Goal: Task Accomplishment & Management: Use online tool/utility

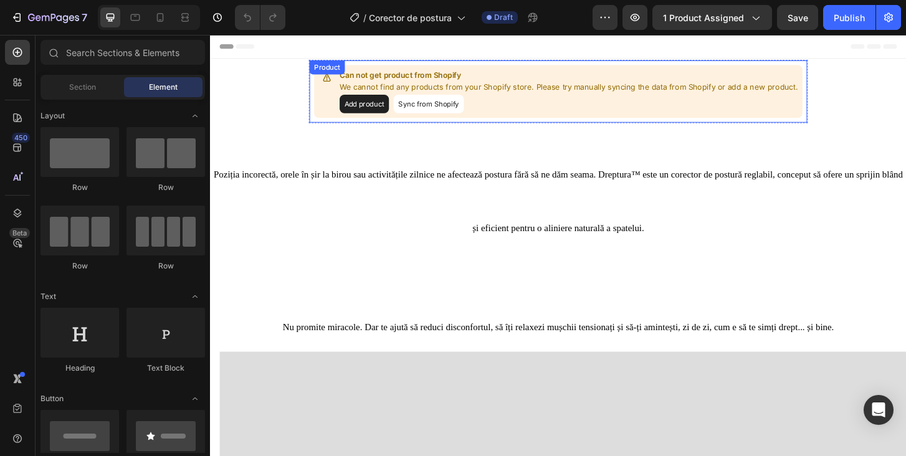
click at [451, 105] on button "Sync from Shopify" at bounding box center [444, 109] width 75 height 20
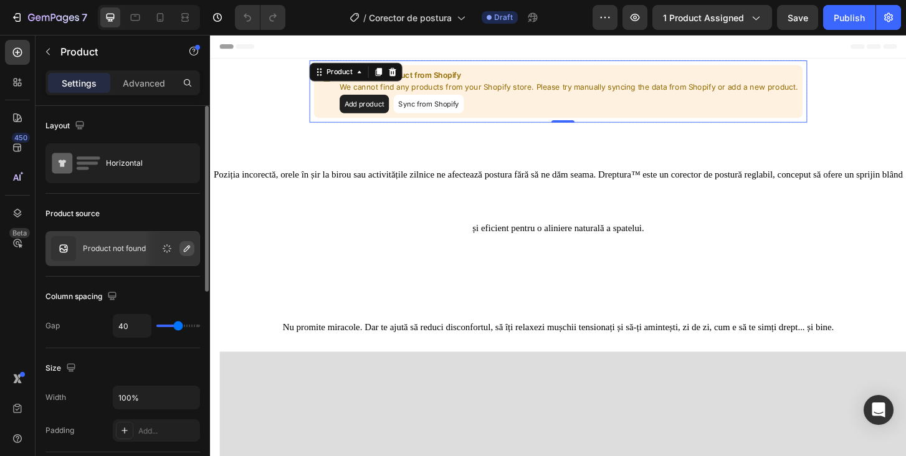
click at [190, 250] on icon "button" at bounding box center [187, 249] width 10 height 10
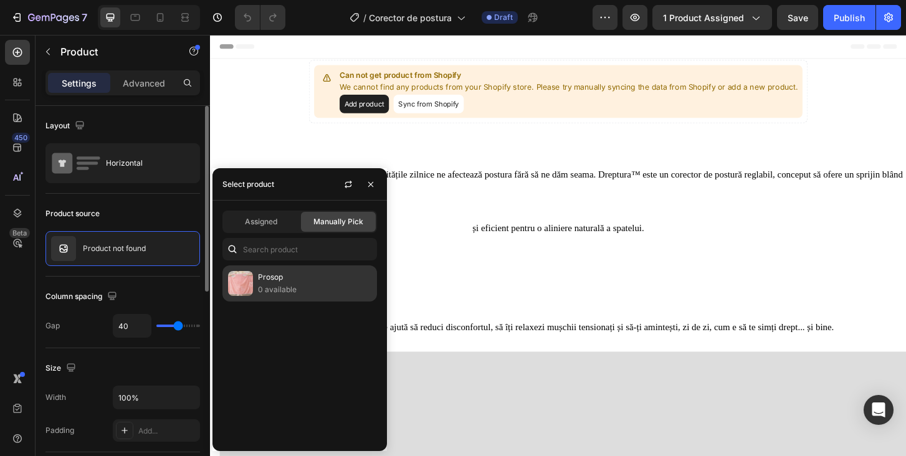
click at [280, 282] on p "Prosop" at bounding box center [314, 277] width 113 height 12
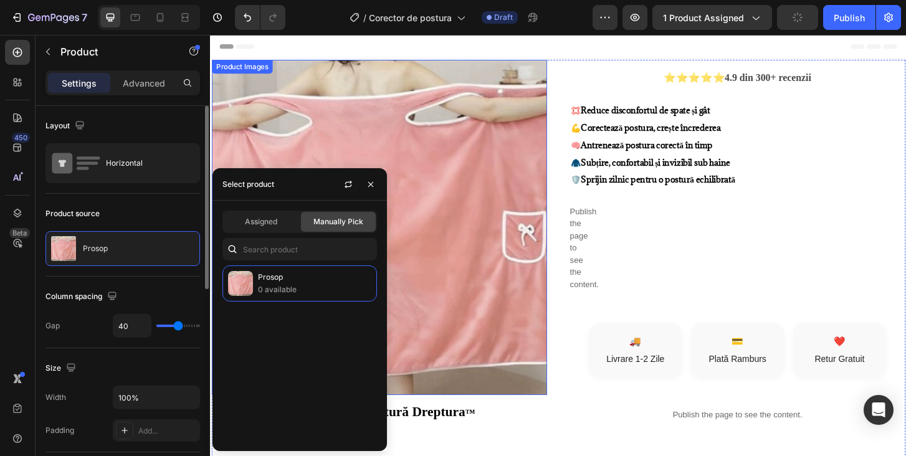
click at [455, 225] on img at bounding box center [391, 242] width 360 height 360
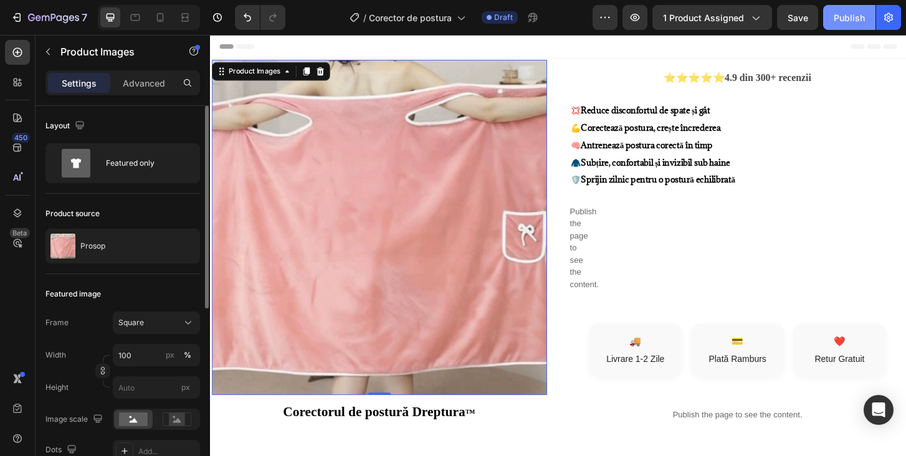
click at [843, 16] on div "Publish" at bounding box center [848, 17] width 31 height 13
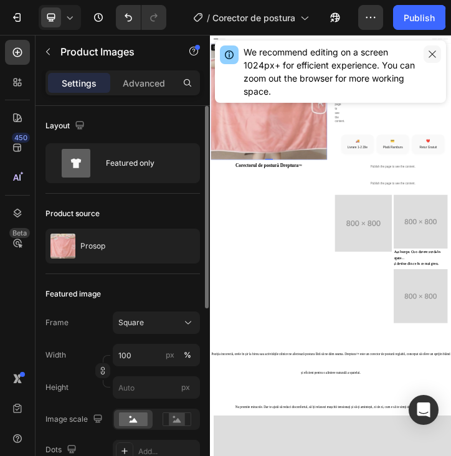
click at [432, 52] on icon "button" at bounding box center [432, 54] width 10 height 10
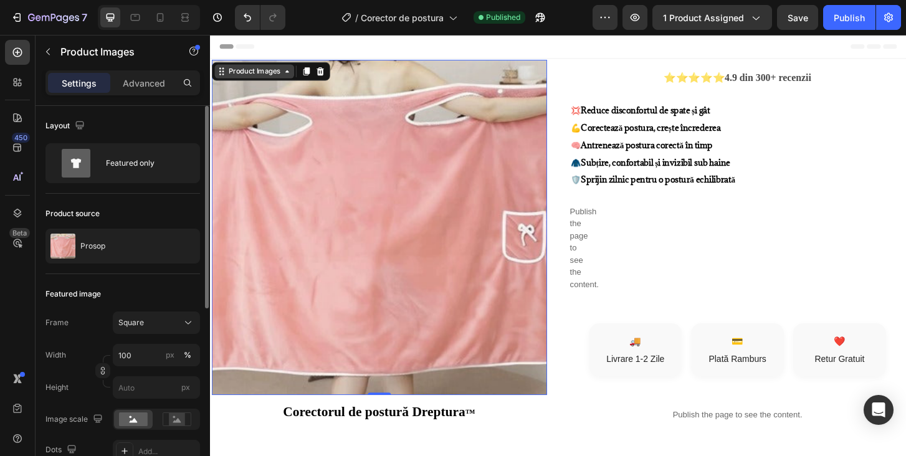
click at [283, 80] on div "Product Images" at bounding box center [256, 74] width 85 height 15
click at [385, 105] on img at bounding box center [391, 242] width 360 height 360
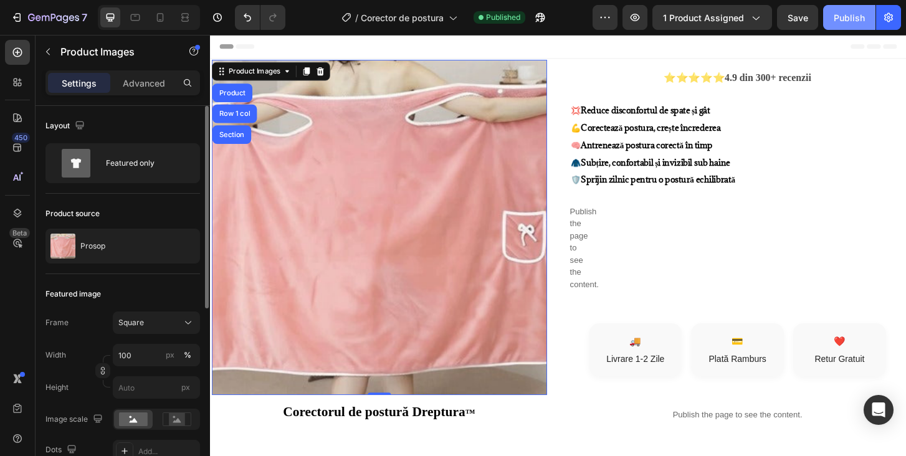
click at [841, 19] on div "Publish" at bounding box center [848, 17] width 31 height 13
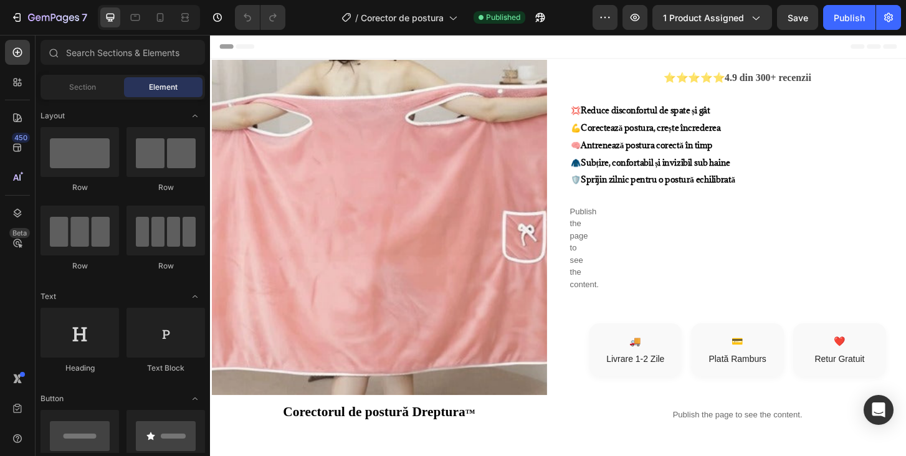
click at [502, 52] on div "Header" at bounding box center [583, 47] width 727 height 25
click at [242, 47] on span "Header" at bounding box center [247, 47] width 27 height 12
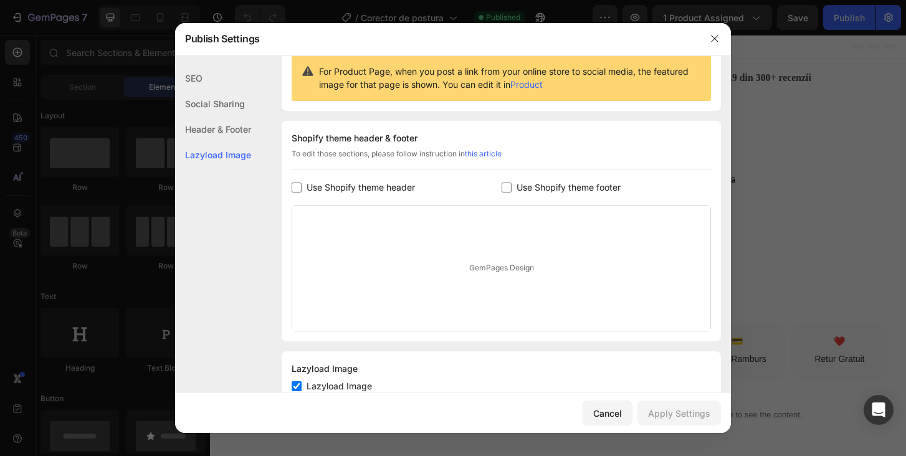
scroll to position [125, 0]
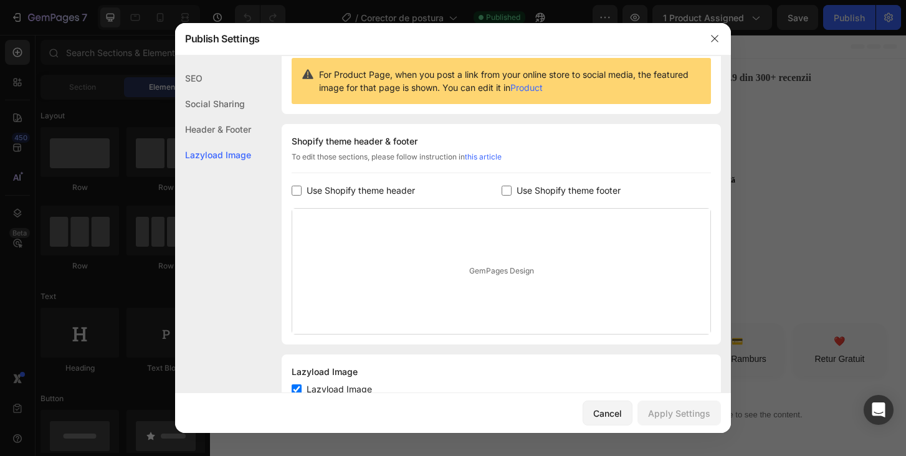
click at [299, 187] on input "checkbox" at bounding box center [296, 191] width 10 height 10
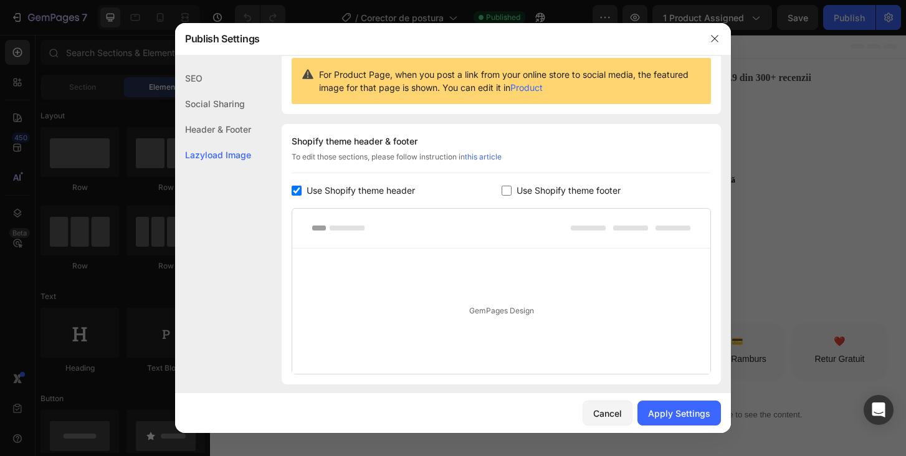
click at [300, 190] on input "checkbox" at bounding box center [296, 191] width 10 height 10
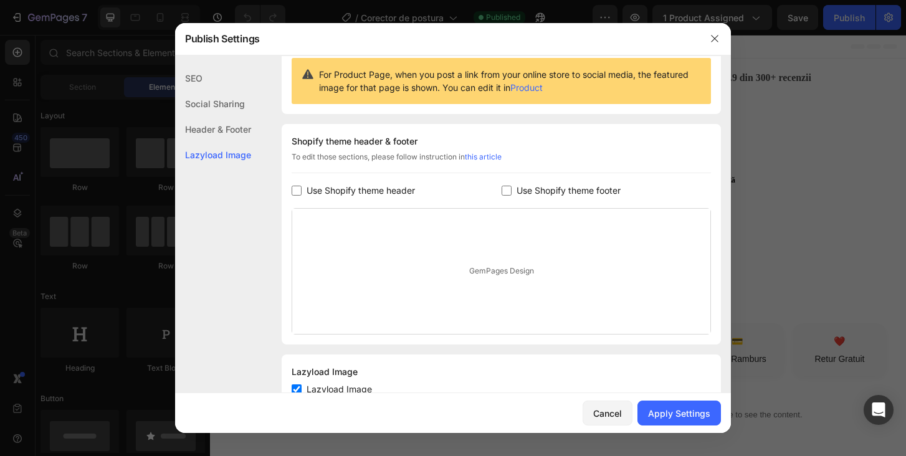
click at [423, 248] on div "GemPages Design" at bounding box center [501, 271] width 418 height 125
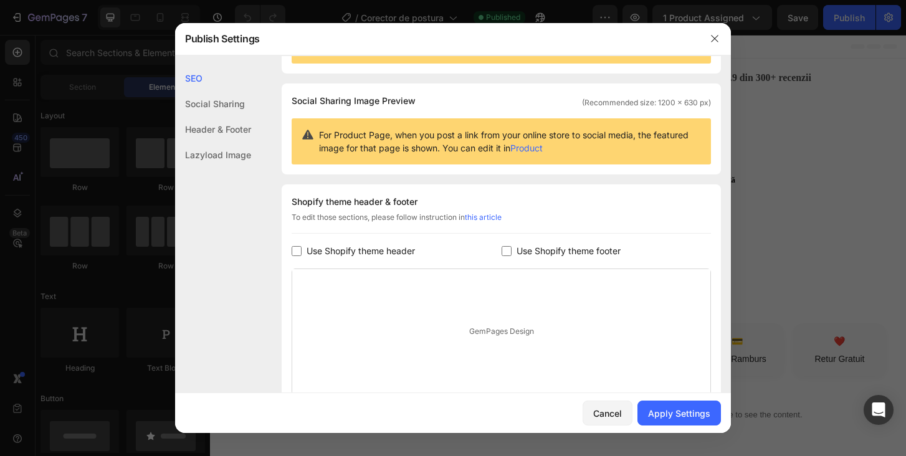
scroll to position [66, 0]
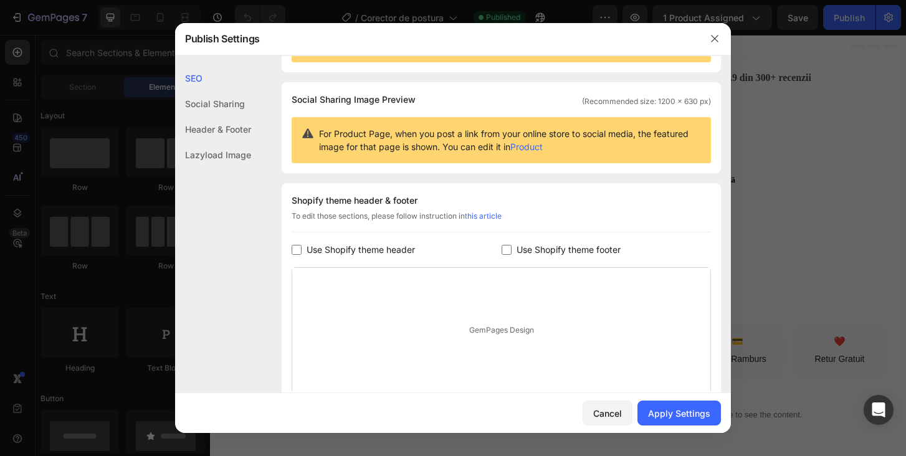
click at [301, 248] on input "checkbox" at bounding box center [296, 250] width 10 height 10
checkbox input "true"
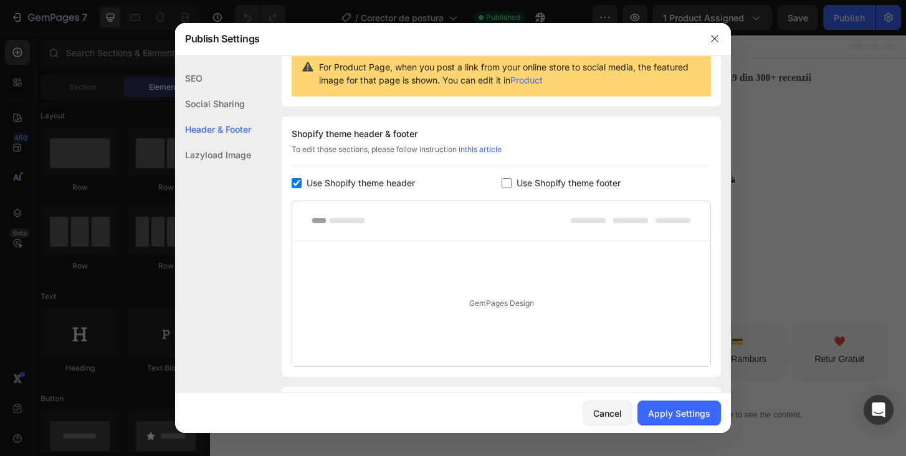
scroll to position [133, 0]
click at [684, 412] on div "Apply Settings" at bounding box center [679, 413] width 62 height 13
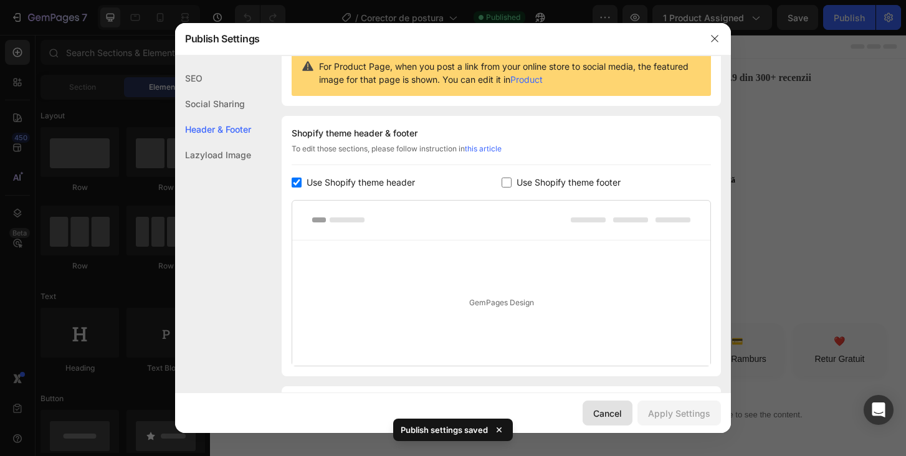
click at [608, 417] on div "Cancel" at bounding box center [607, 413] width 29 height 13
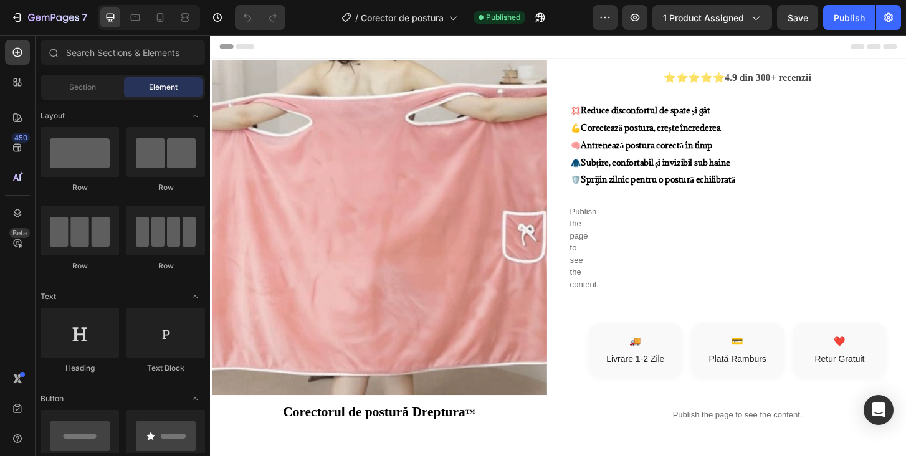
click at [391, 45] on div "Header" at bounding box center [583, 47] width 727 height 25
click at [588, 44] on div "Header" at bounding box center [583, 47] width 727 height 25
click at [896, 143] on p "💢 Reduce disconfortul de spate și gât 💪 Corectează postura, crește încrederea 🧠…" at bounding box center [775, 152] width 357 height 93
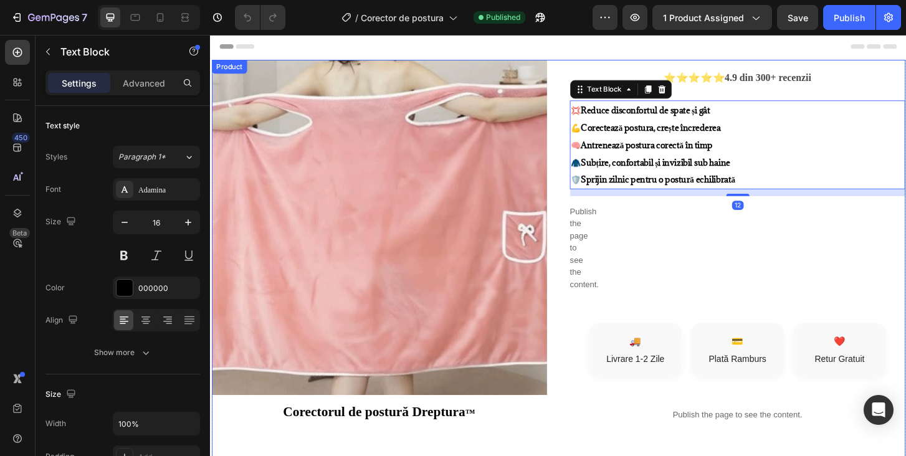
click at [694, 255] on div "⭐⭐⭐⭐⭐ 4.9 din 300+ recenzii Text Block 💢 Reduce disconfortul de spate și gât 💪 …" at bounding box center [776, 331] width 360 height 539
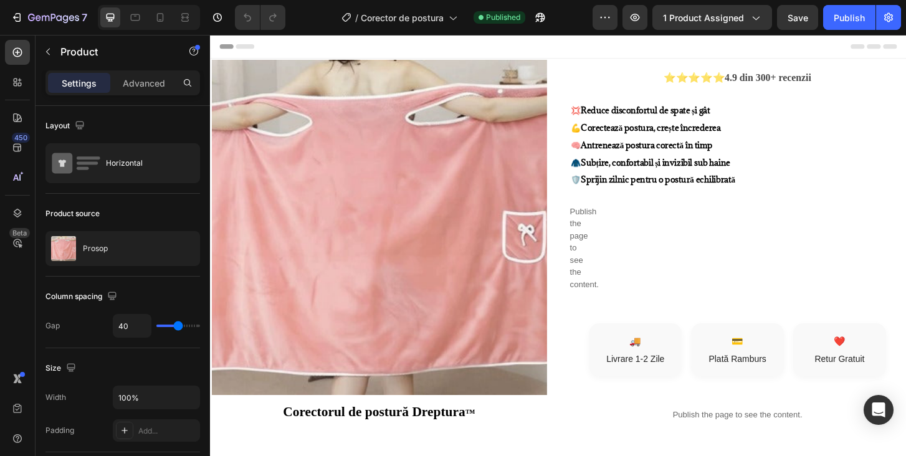
click at [620, 47] on div "Header" at bounding box center [583, 47] width 727 height 25
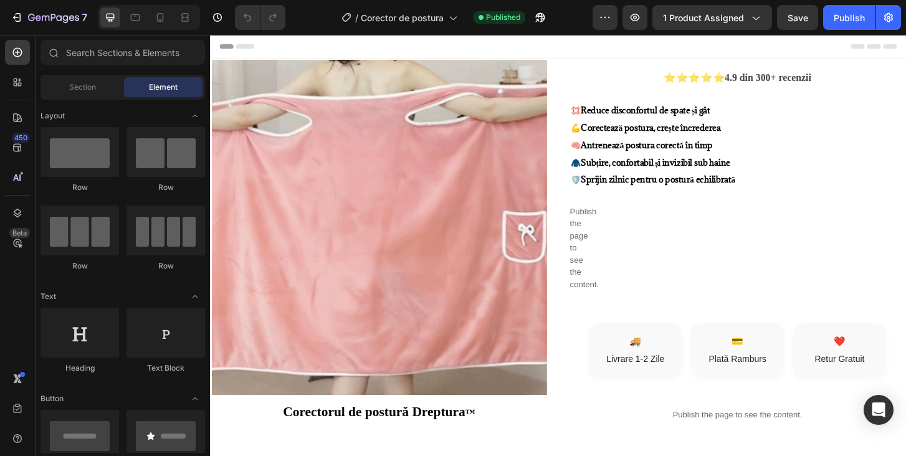
click at [447, 43] on div "Header" at bounding box center [583, 47] width 727 height 25
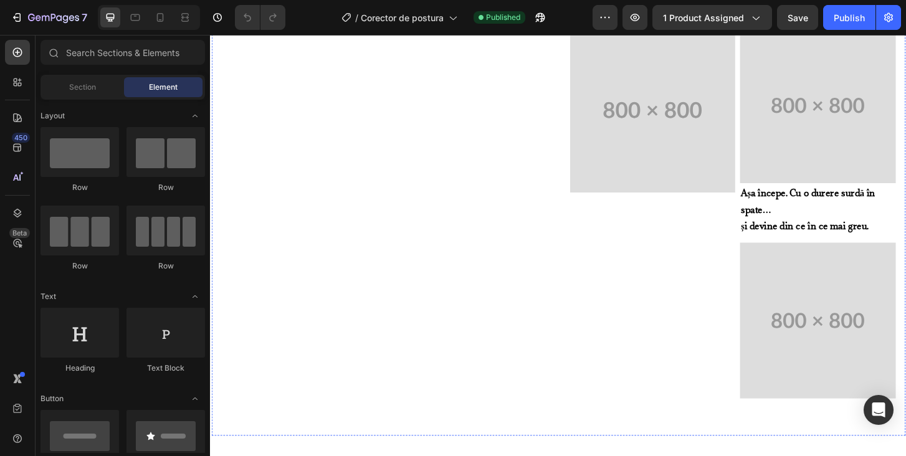
scroll to position [357, 0]
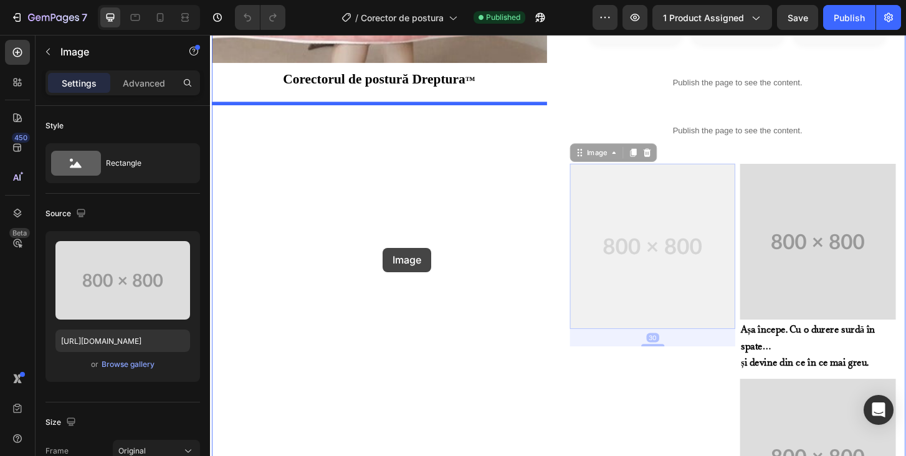
drag, startPoint x: 646, startPoint y: 242, endPoint x: 395, endPoint y: 263, distance: 251.9
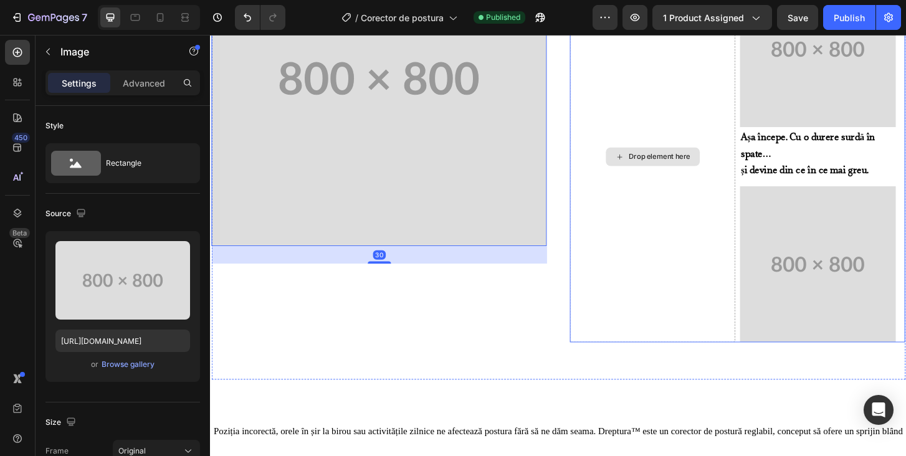
scroll to position [560, 0]
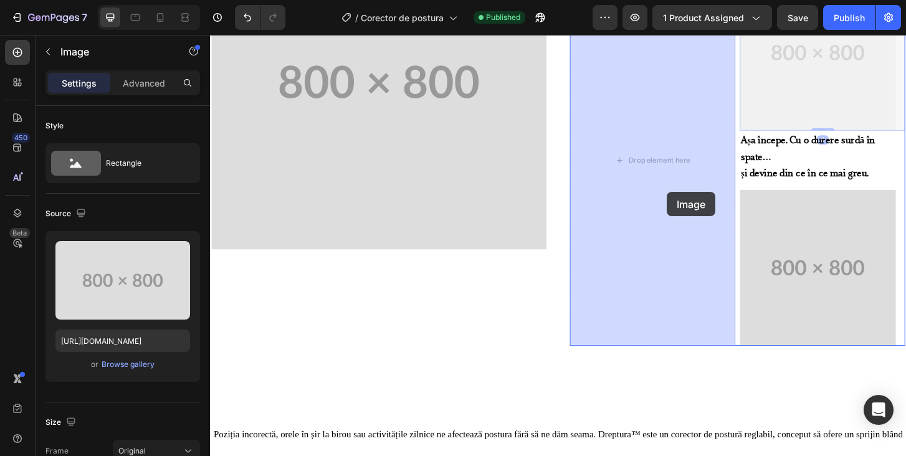
drag, startPoint x: 861, startPoint y: 95, endPoint x: 700, endPoint y: 203, distance: 193.8
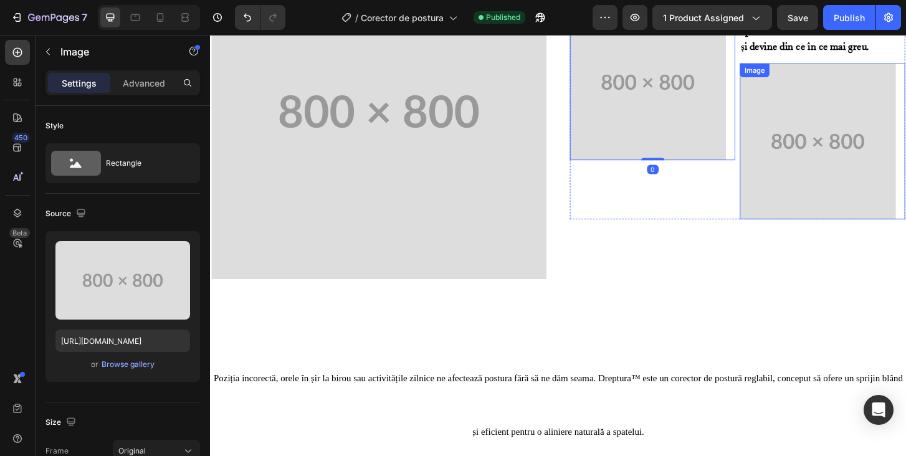
scroll to position [464, 0]
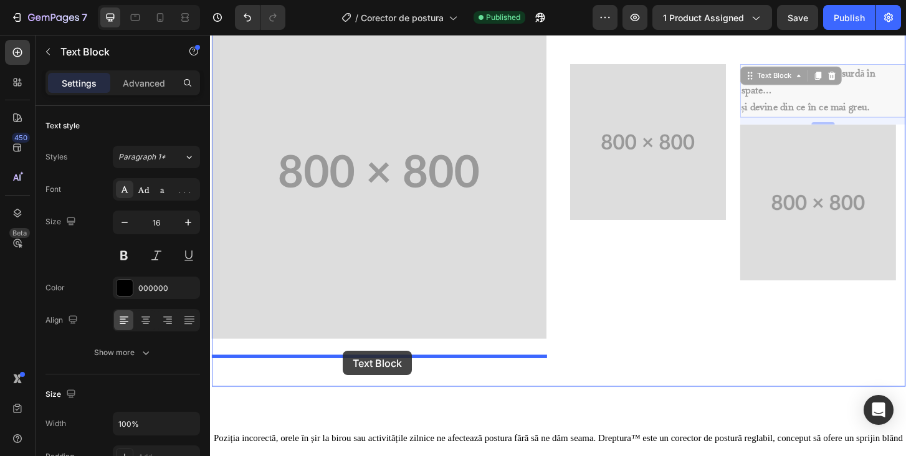
drag, startPoint x: 837, startPoint y: 90, endPoint x: 352, endPoint y: 374, distance: 561.9
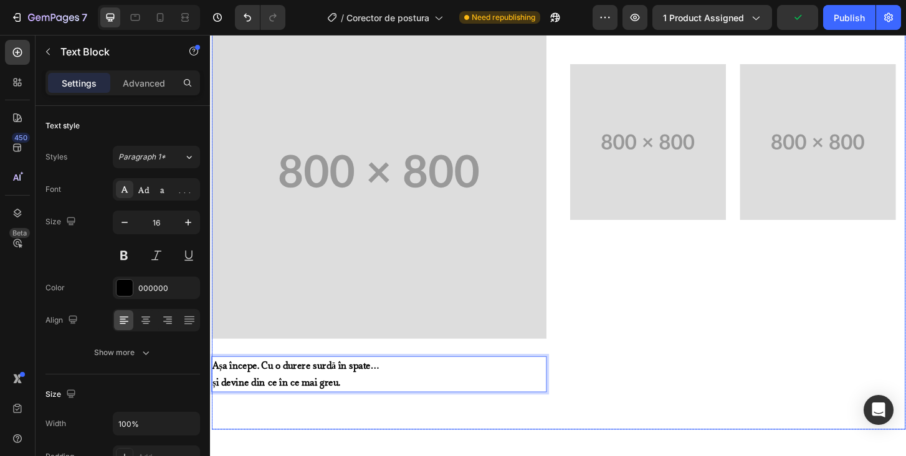
drag, startPoint x: 428, startPoint y: 398, endPoint x: 430, endPoint y: 414, distance: 15.6
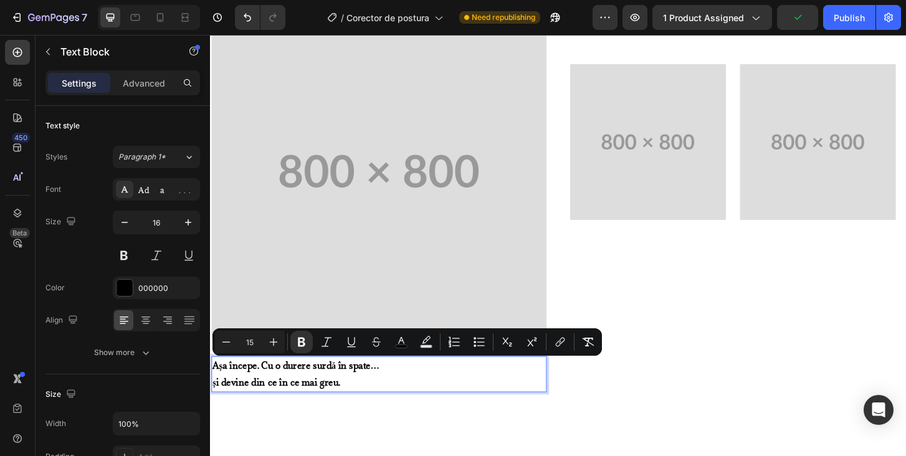
click at [449, 388] on p "Așa începe. Cu o durere surdă în spate…" at bounding box center [390, 390] width 357 height 18
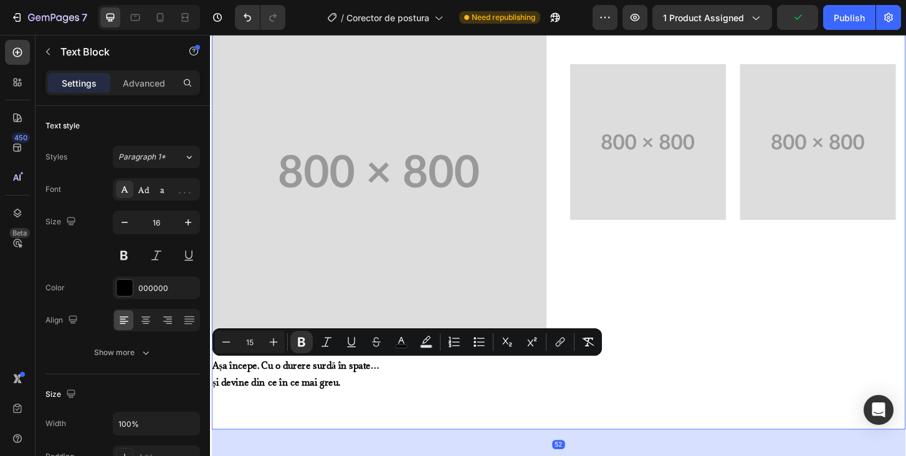
click at [617, 404] on div "⭐⭐⭐⭐⭐ 4.9 din 300+ recenzii Text Block 💢 Reduce disconfortul de spate și gât 💪 …" at bounding box center [776, 12] width 360 height 828
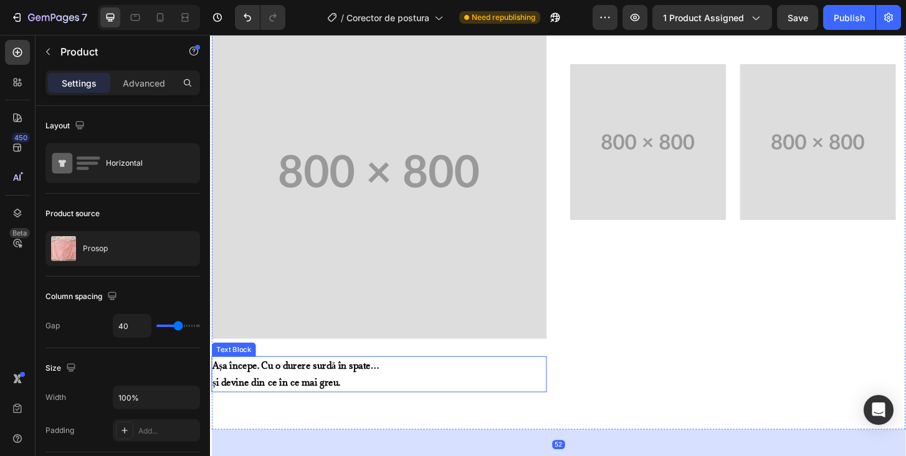
click at [500, 387] on p "Așa începe. Cu o durere surdă în spate…" at bounding box center [390, 390] width 357 height 18
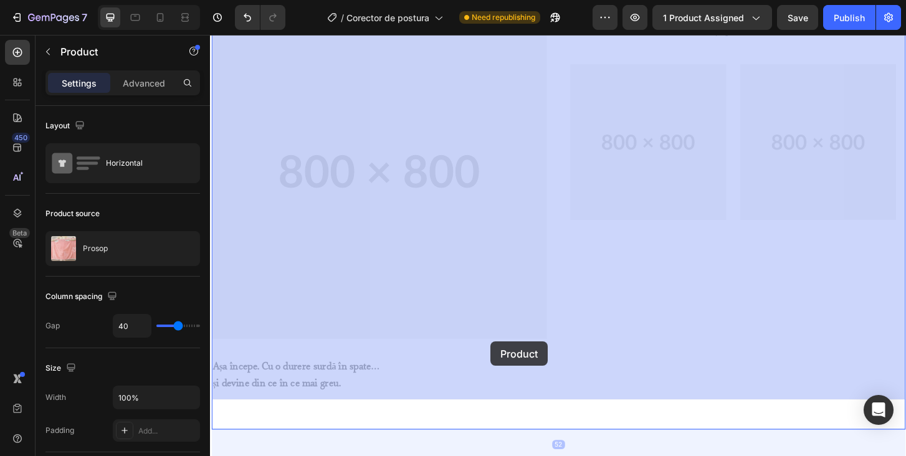
drag, startPoint x: 509, startPoint y: 378, endPoint x: 505, endPoint y: 387, distance: 9.5
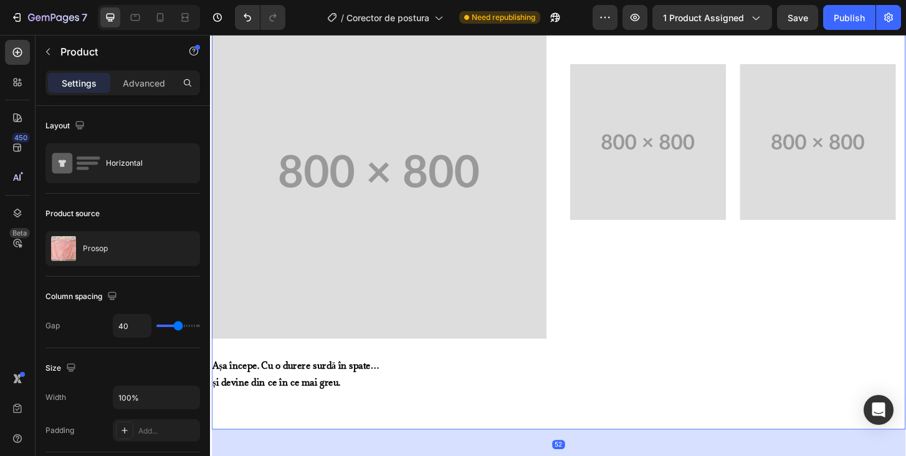
click at [460, 420] on div "Product Images Corectorul de postură Dreptura ™ Text Block Image Așa începe. Cu…" at bounding box center [391, 12] width 360 height 828
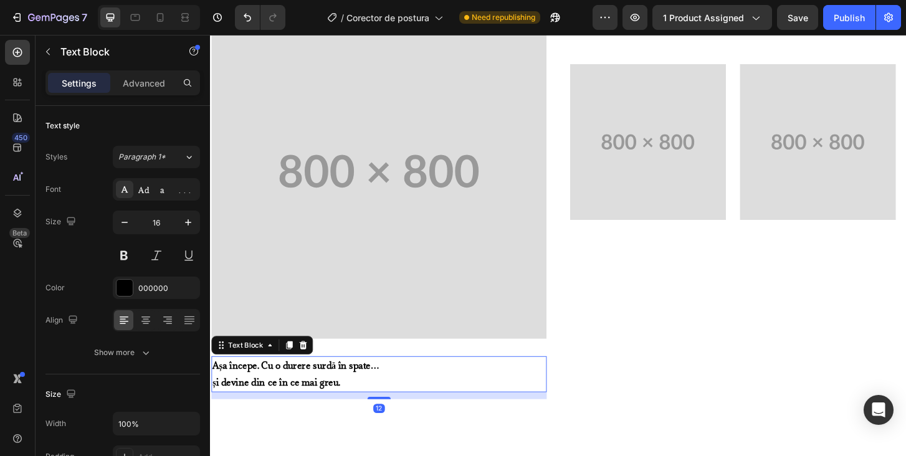
click at [403, 398] on p "Așa începe. Cu o durere surdă în spate…" at bounding box center [390, 390] width 357 height 18
drag, startPoint x: 400, startPoint y: 419, endPoint x: 403, endPoint y: 382, distance: 36.9
click at [403, 382] on div "Așa începe. Cu o durere surdă în spate… și devine din ce în ce mai greu. Text B…" at bounding box center [391, 399] width 360 height 39
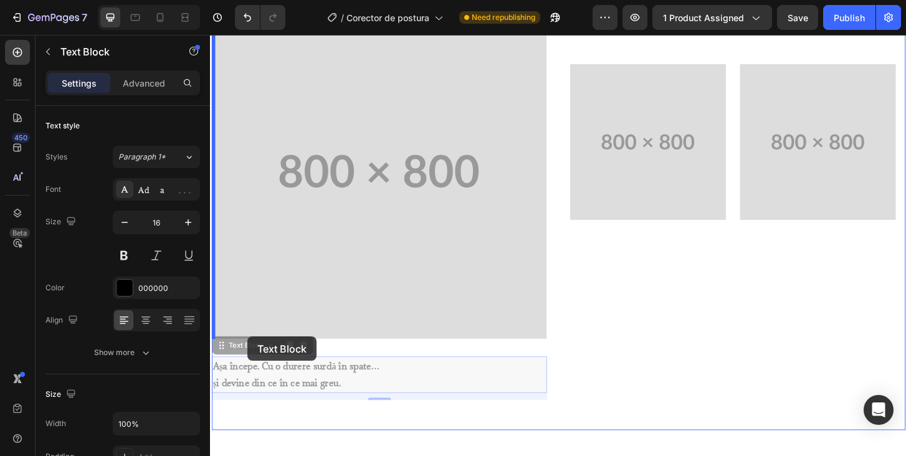
drag, startPoint x: 232, startPoint y: 368, endPoint x: 250, endPoint y: 359, distance: 20.3
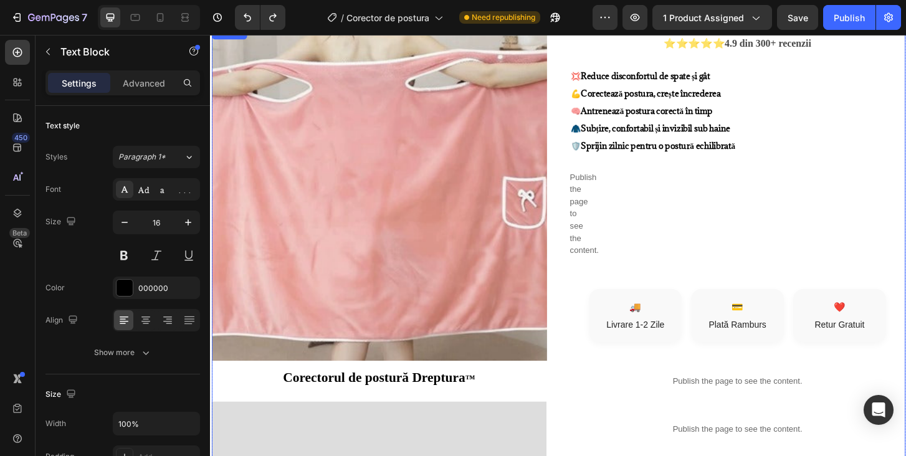
scroll to position [0, 0]
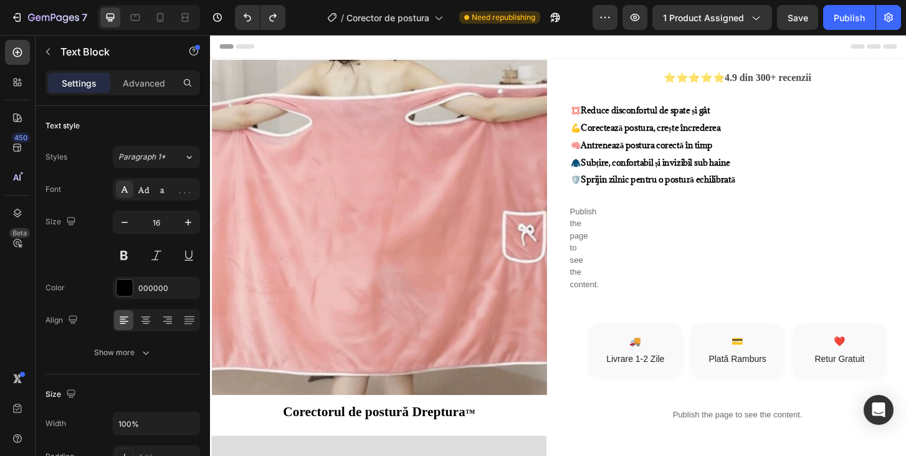
click at [636, 50] on div "Header" at bounding box center [583, 47] width 727 height 25
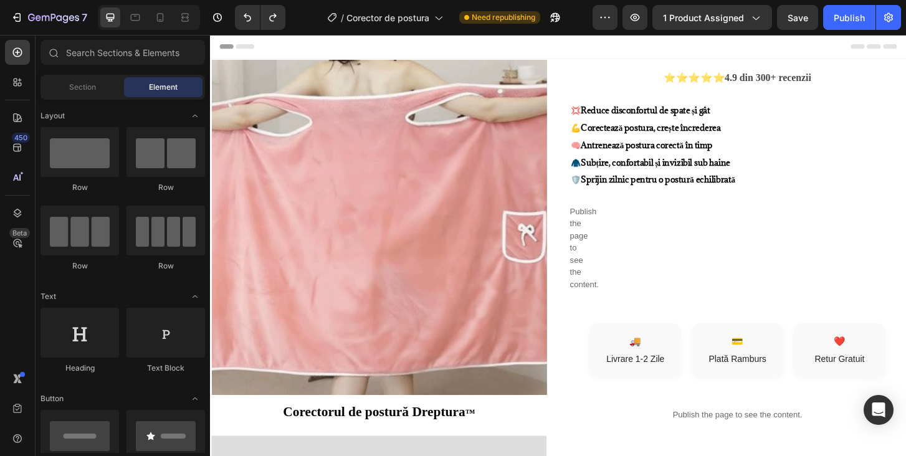
click at [636, 50] on div "Header" at bounding box center [583, 47] width 727 height 25
click at [570, 52] on div "Header" at bounding box center [583, 47] width 727 height 25
click at [905, 45] on icon at bounding box center [922, 47] width 15 height 5
click at [248, 49] on span "Header" at bounding box center [247, 47] width 27 height 12
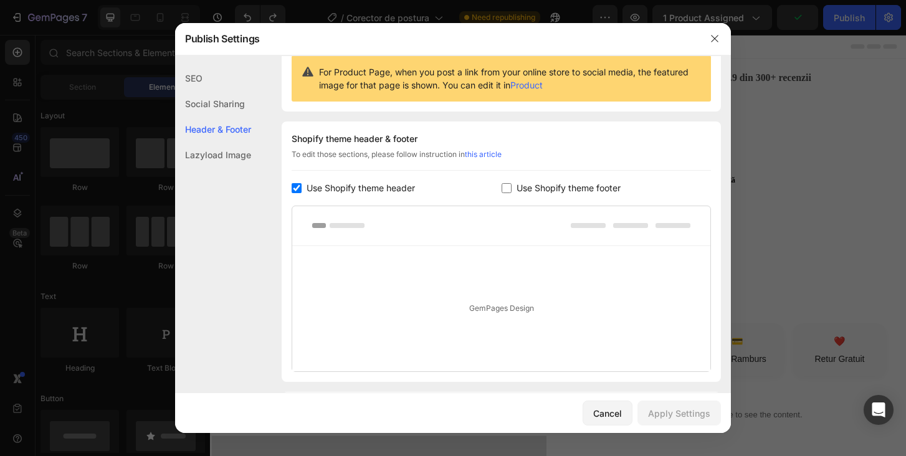
scroll to position [181, 0]
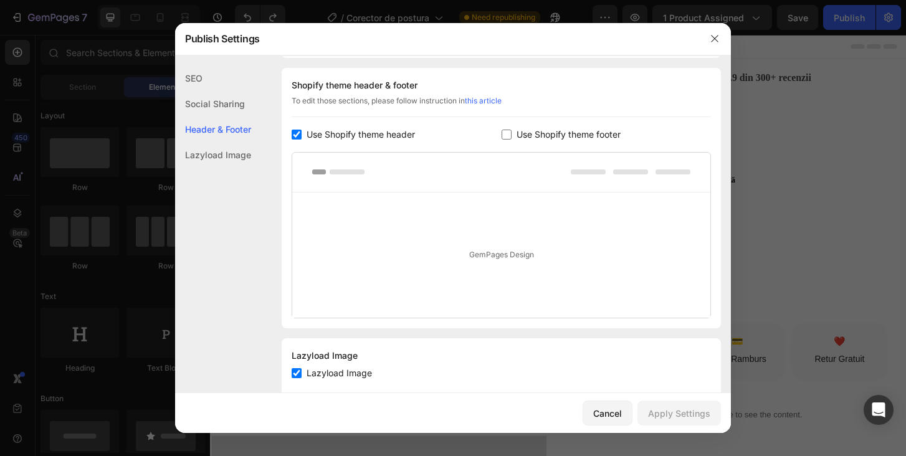
click at [295, 139] on div "Use Shopify theme header" at bounding box center [396, 134] width 210 height 15
checkbox input "false"
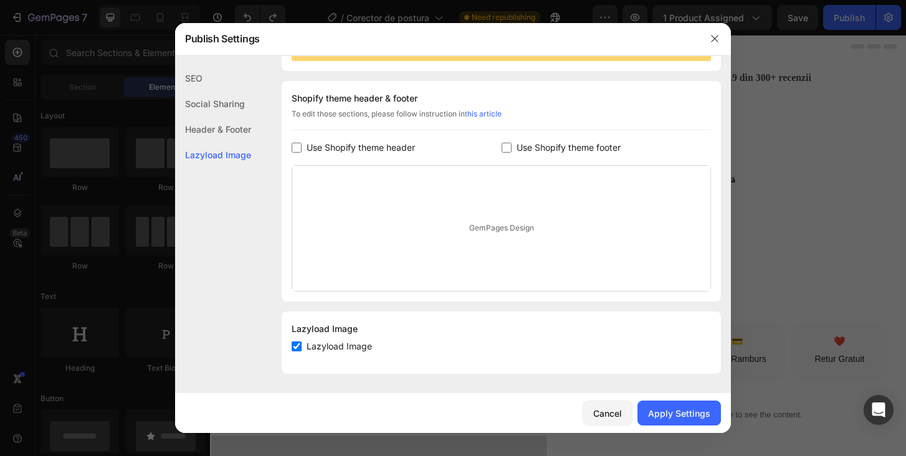
scroll to position [168, 0]
click at [301, 346] on label "Lazyload Image" at bounding box center [336, 346] width 70 height 15
checkbox input "true"
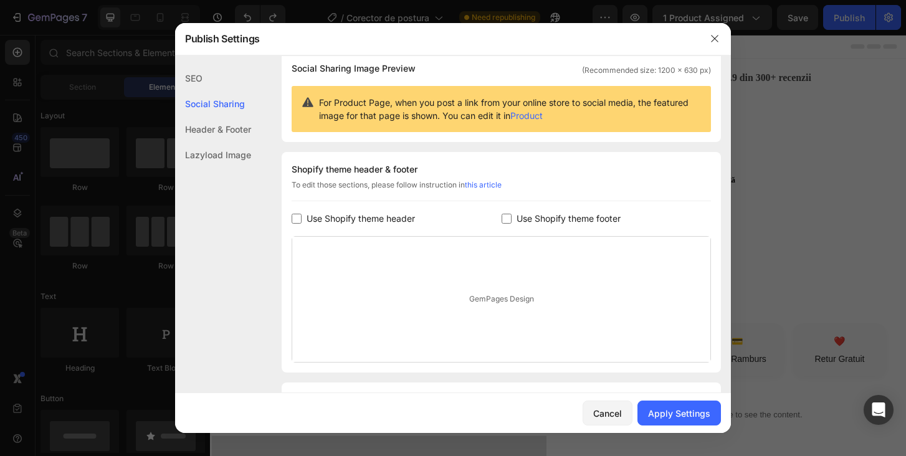
click at [514, 310] on div "GemPages Design" at bounding box center [501, 299] width 418 height 125
click at [514, 309] on div "GemPages Design" at bounding box center [501, 299] width 418 height 125
click at [514, 308] on div "GemPages Design" at bounding box center [501, 299] width 418 height 125
click at [516, 308] on div "GemPages Design" at bounding box center [501, 299] width 418 height 125
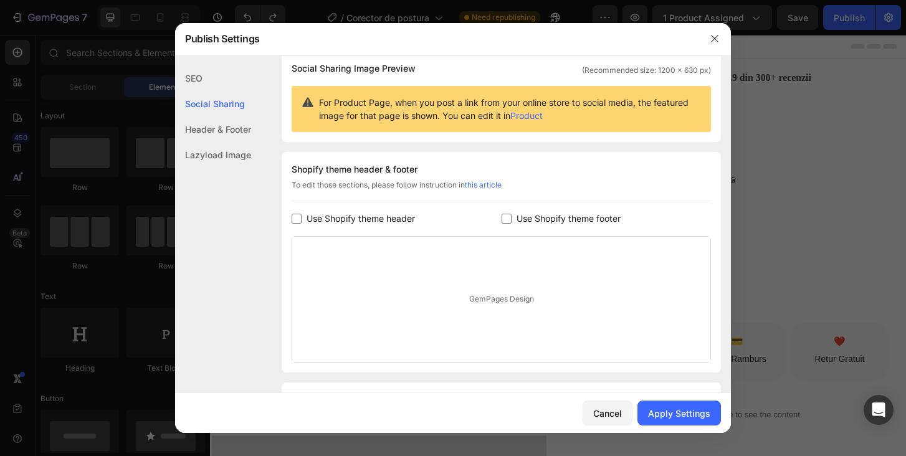
click at [516, 308] on div "GemPages Design" at bounding box center [501, 299] width 418 height 125
click at [517, 308] on div "GemPages Design" at bounding box center [501, 299] width 418 height 125
click at [518, 305] on div "GemPages Design" at bounding box center [501, 299] width 418 height 125
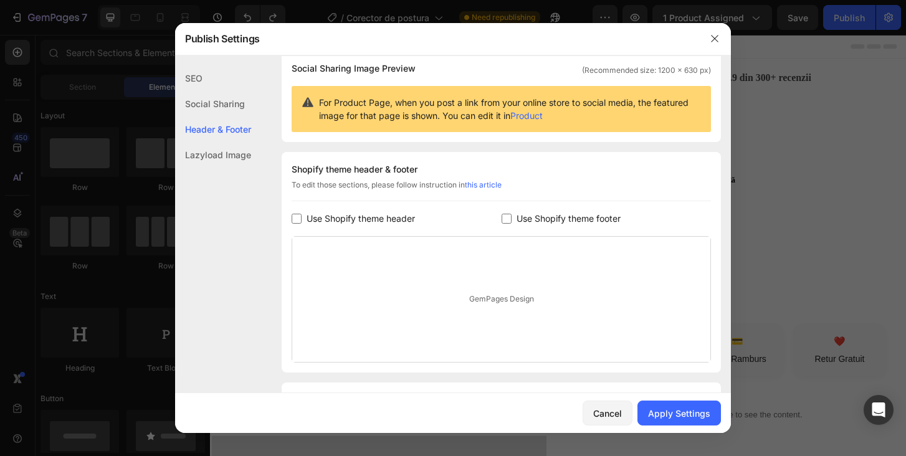
scroll to position [0, 0]
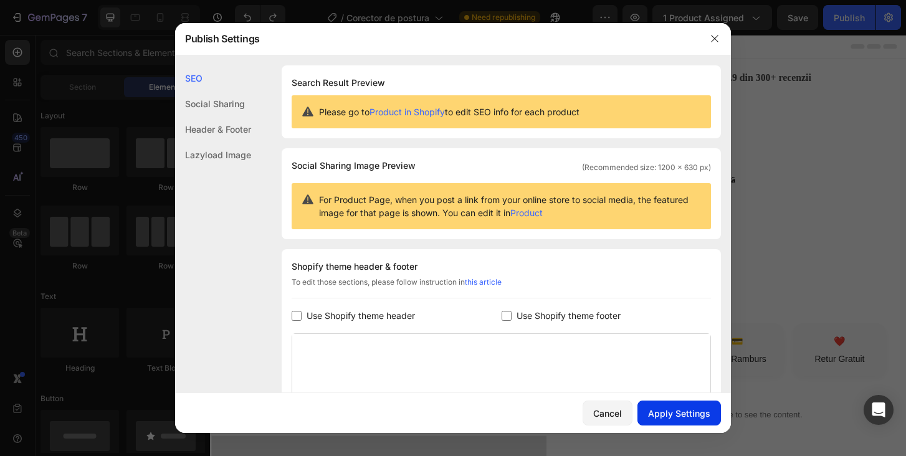
drag, startPoint x: 611, startPoint y: 415, endPoint x: 684, endPoint y: 411, distance: 73.6
click at [684, 411] on div "Cancel Apply Settings" at bounding box center [453, 413] width 556 height 40
click at [685, 413] on div "Apply Settings" at bounding box center [679, 413] width 62 height 13
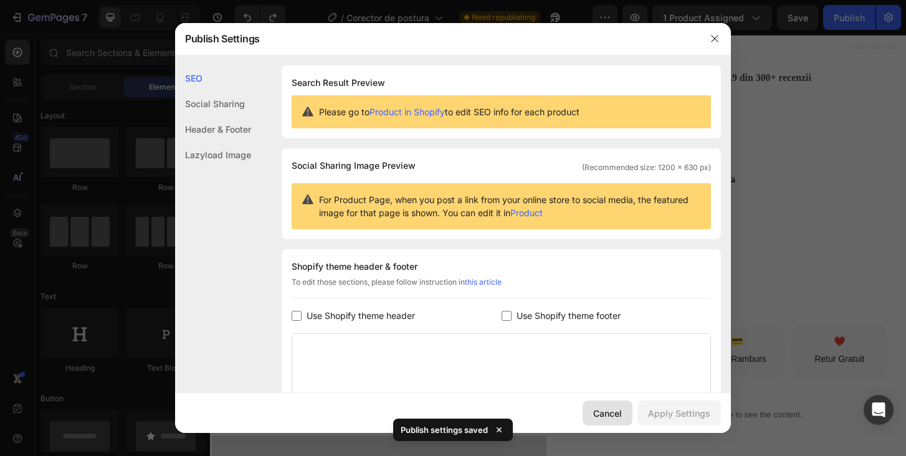
click at [631, 413] on button "Cancel" at bounding box center [607, 412] width 50 height 25
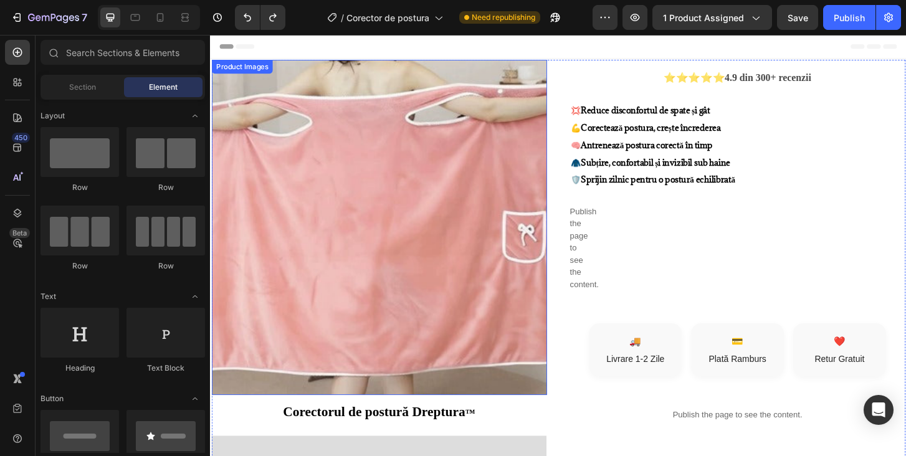
click at [424, 138] on img at bounding box center [391, 242] width 360 height 360
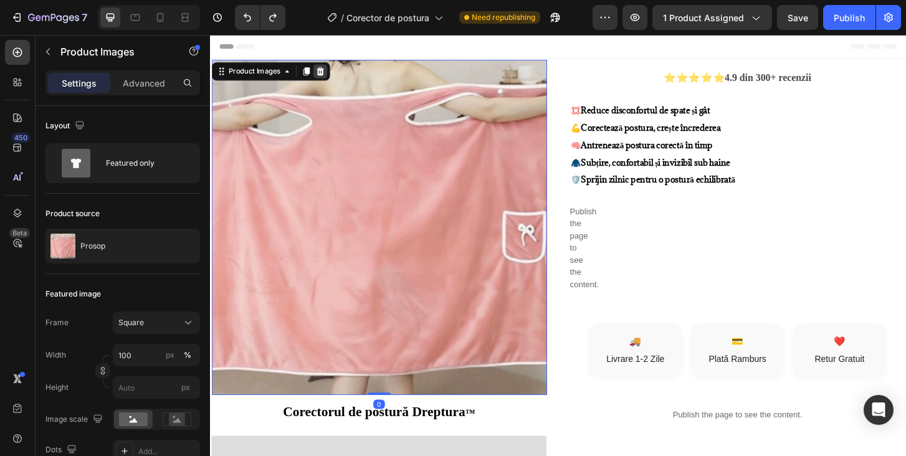
click at [328, 72] on icon at bounding box center [328, 74] width 8 height 9
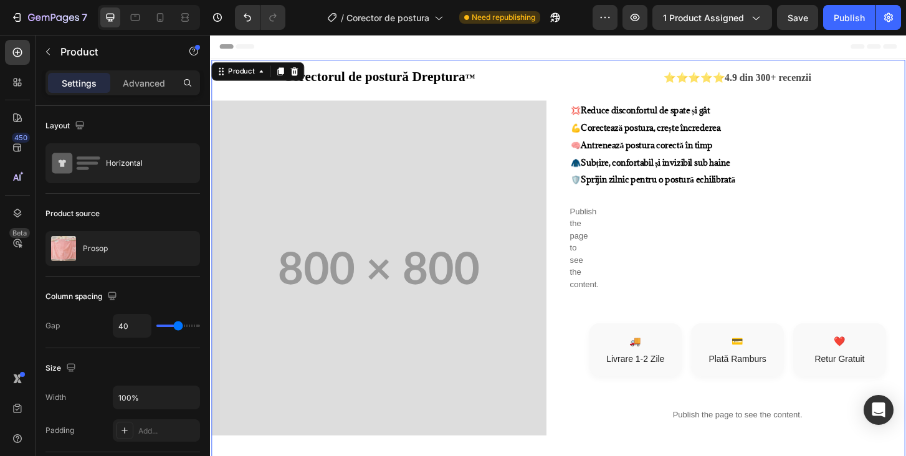
click at [681, 98] on div "⭐⭐⭐⭐⭐ 4.9 din 300+ recenzii Text Block 💢 Reduce disconfortul de spate și gât 💪 …" at bounding box center [776, 383] width 360 height 643
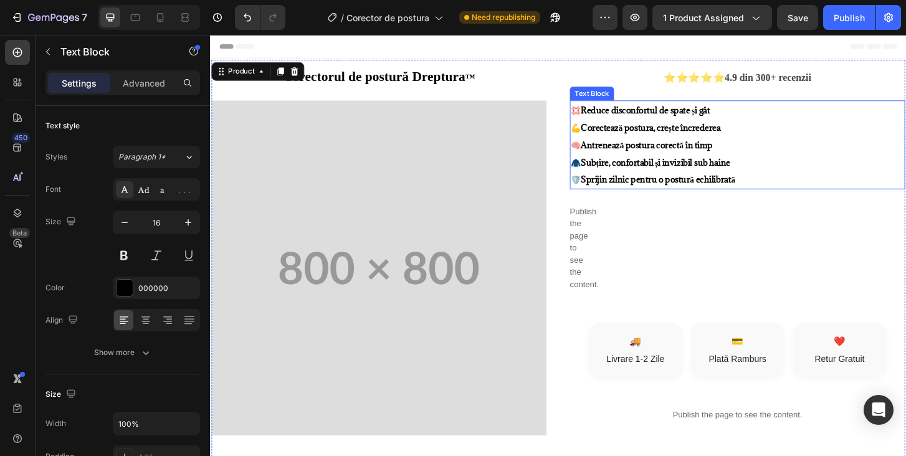
click at [683, 132] on strong "Corectează postura, crește încrederea" at bounding box center [682, 134] width 149 height 12
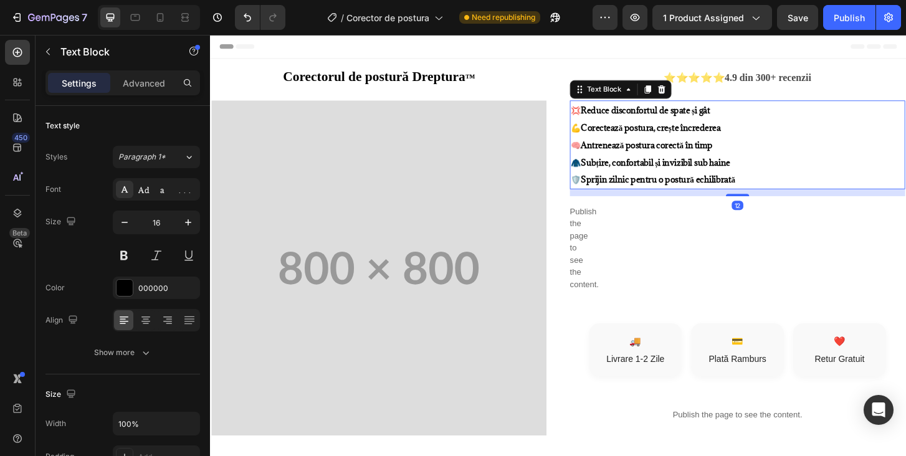
click at [791, 182] on p "💢 Reduce disconfortul de spate și gât 💪 Corectează postura, crește încrederea 🧠…" at bounding box center [775, 152] width 357 height 93
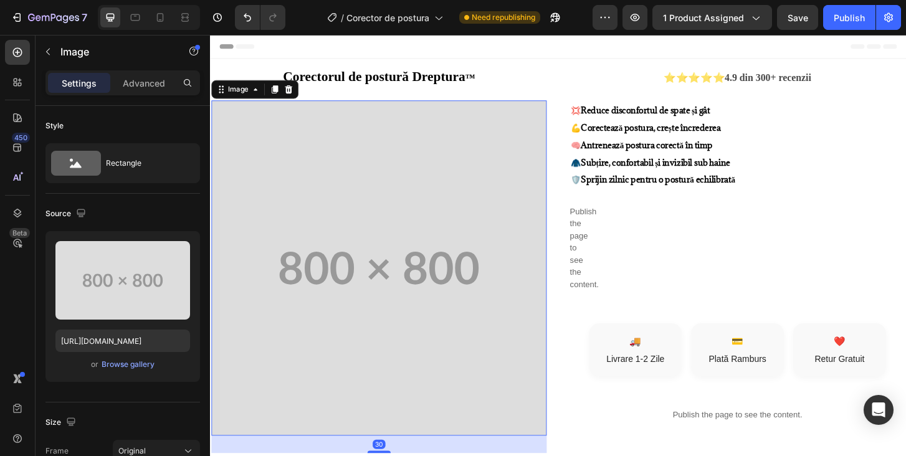
click at [559, 225] on img at bounding box center [391, 285] width 360 height 360
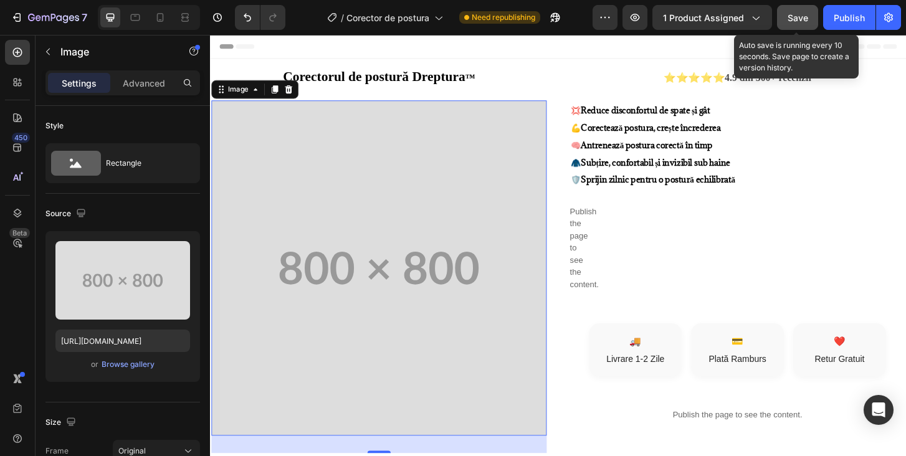
click at [804, 10] on button "Save" at bounding box center [797, 17] width 41 height 25
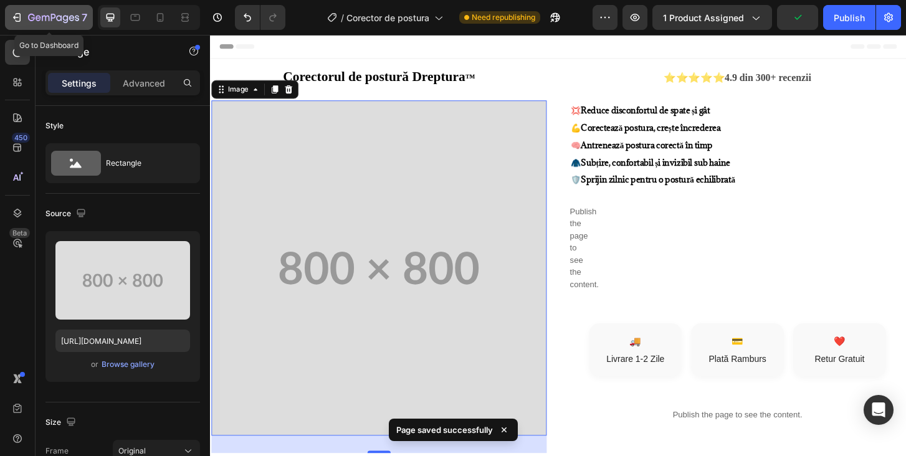
click at [21, 14] on icon "button" at bounding box center [17, 17] width 12 height 12
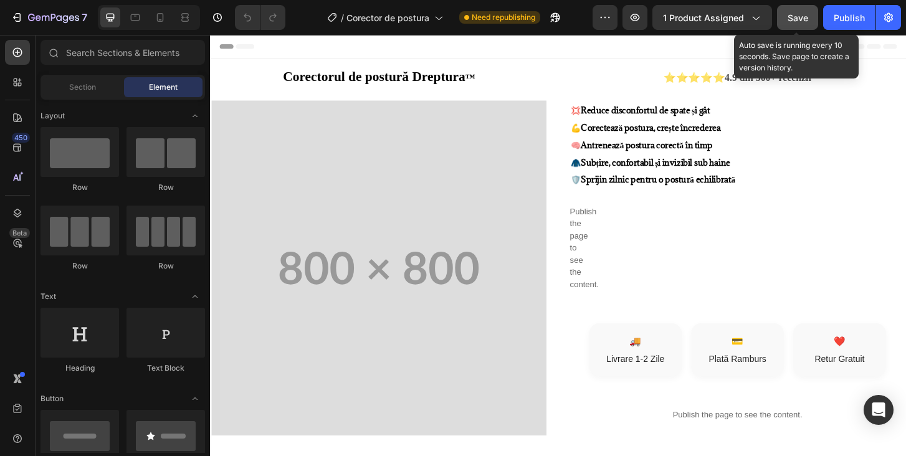
click at [787, 28] on button "Save" at bounding box center [797, 17] width 41 height 25
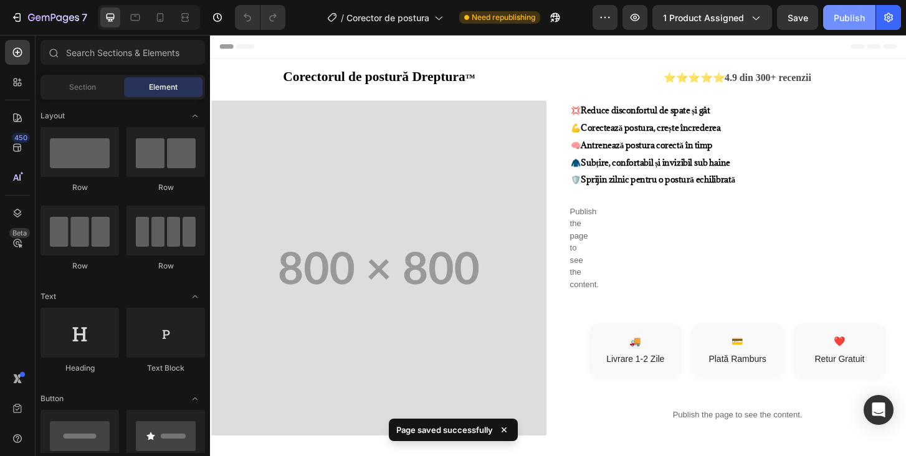
click at [851, 27] on button "Publish" at bounding box center [849, 17] width 52 height 25
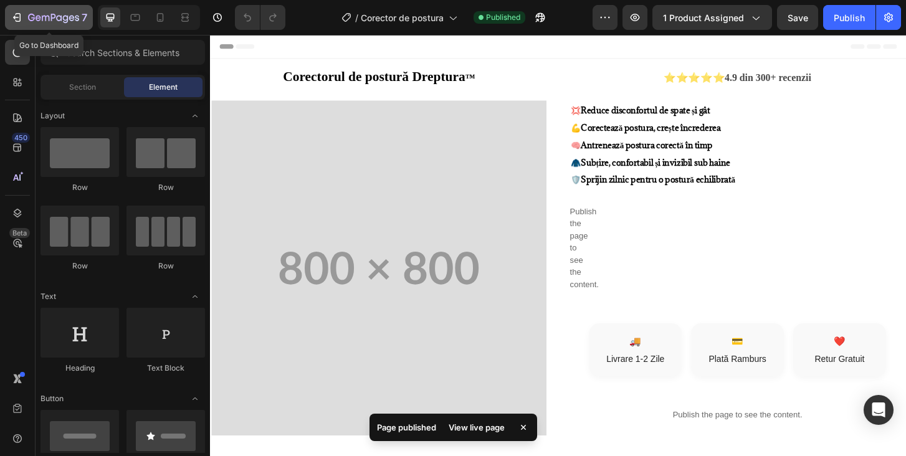
click at [33, 14] on icon "button" at bounding box center [53, 18] width 51 height 11
